Goal: Transaction & Acquisition: Download file/media

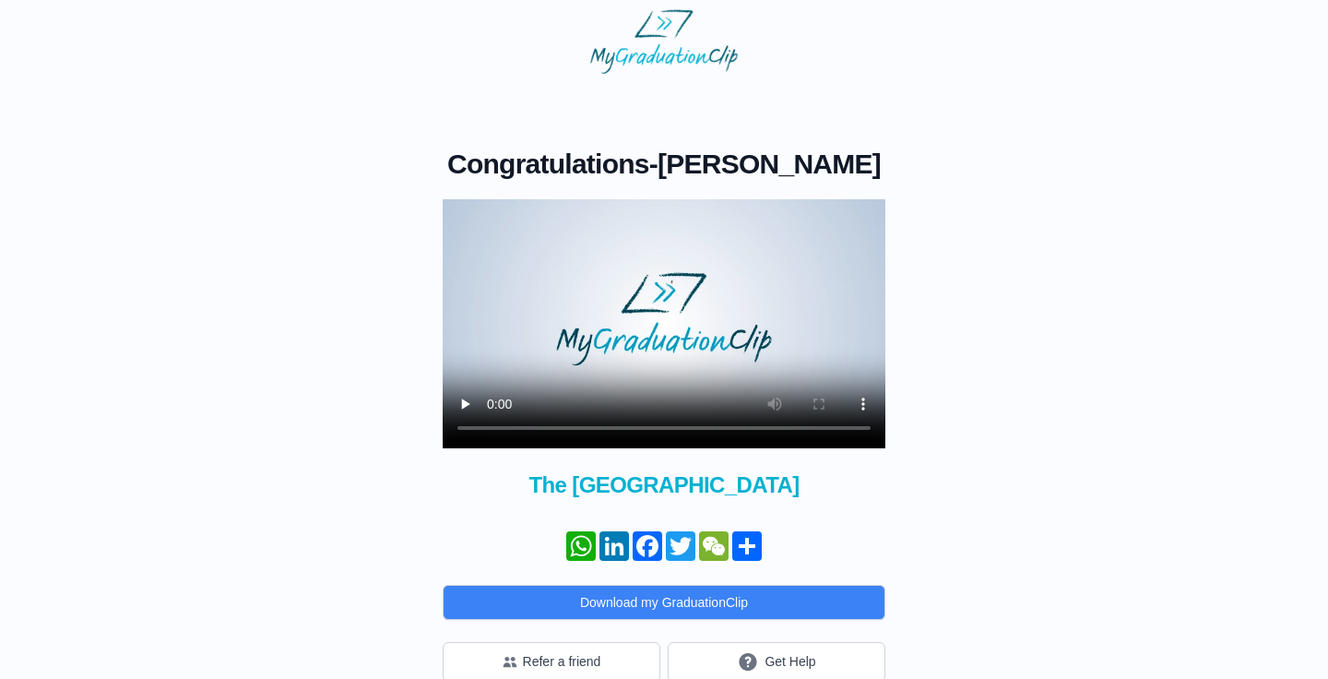
scroll to position [52, 0]
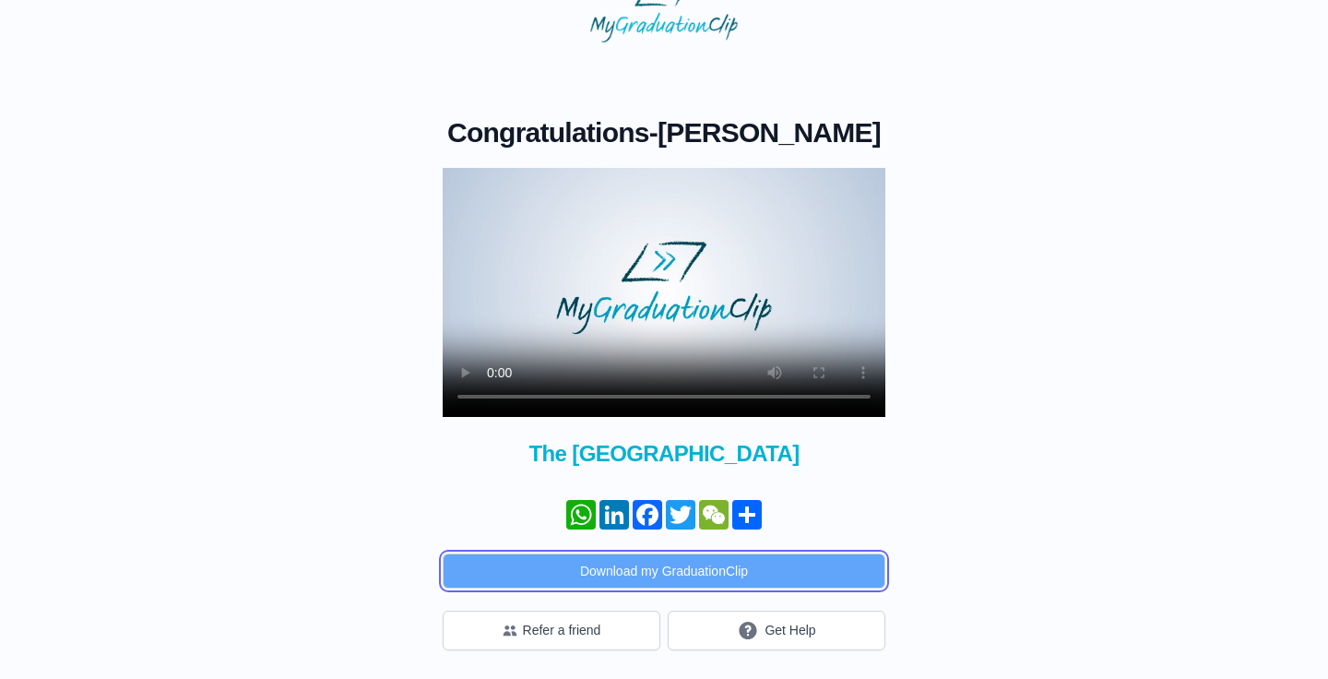
click at [633, 562] on button "Download my GraduationClip" at bounding box center [664, 570] width 443 height 35
